Goal: Unclear

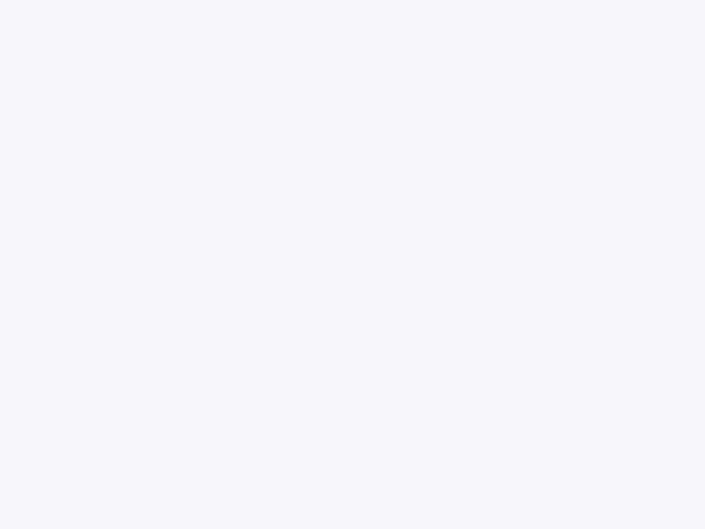
click at [352, 264] on div at bounding box center [352, 264] width 705 height 529
